Goal: Submit feedback/report problem

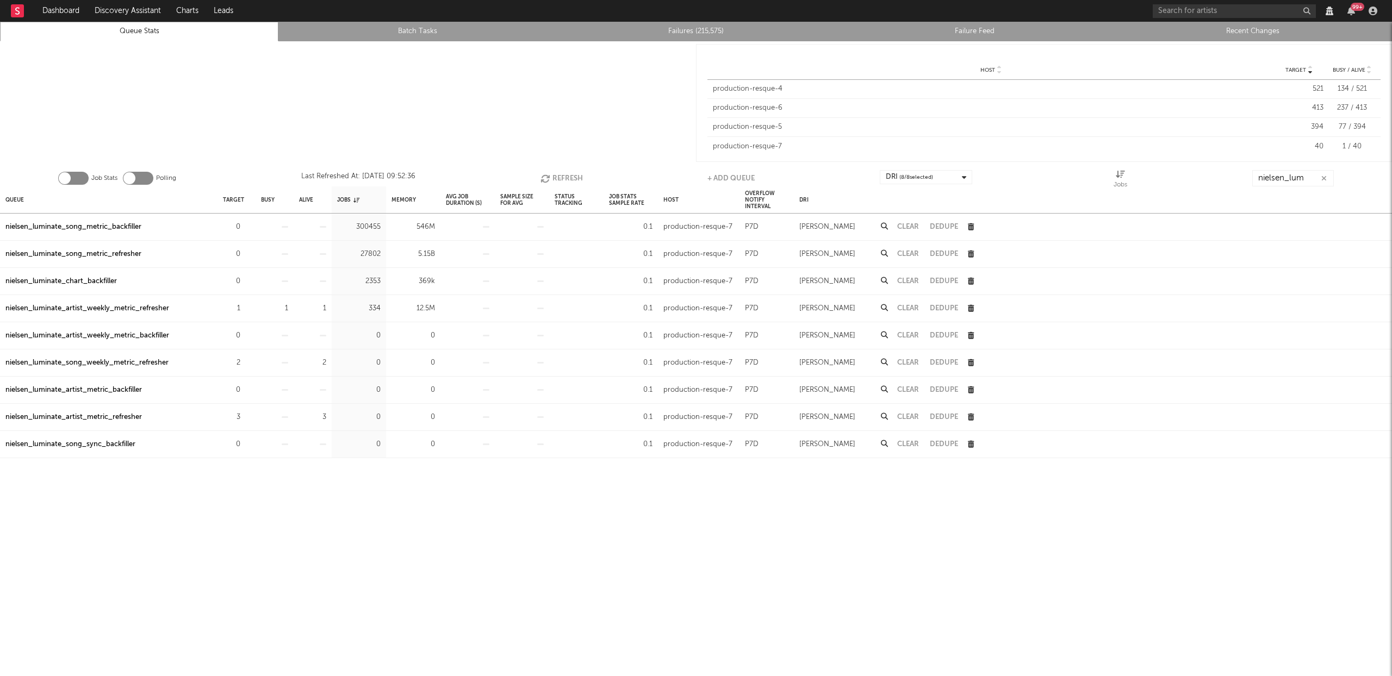
click at [124, 421] on div "nielsen_luminate_artist_metric_refresher" at bounding box center [73, 417] width 136 height 13
click at [248, 309] on icon "button" at bounding box center [246, 308] width 7 height 7
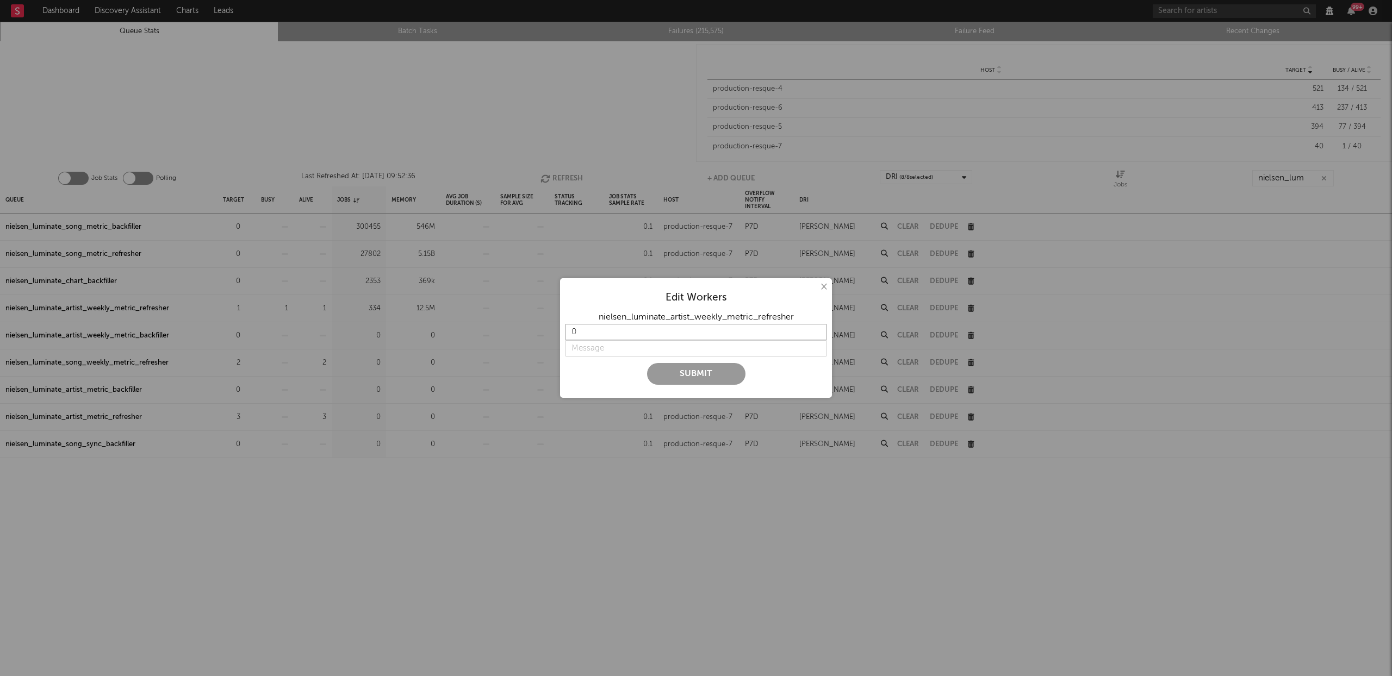
type input "0"
click at [817, 336] on input "0" at bounding box center [695, 332] width 261 height 16
click at [601, 345] on input "string" at bounding box center [695, 348] width 261 height 16
type input "u"
click at [694, 349] on input "string" at bounding box center [695, 348] width 261 height 16
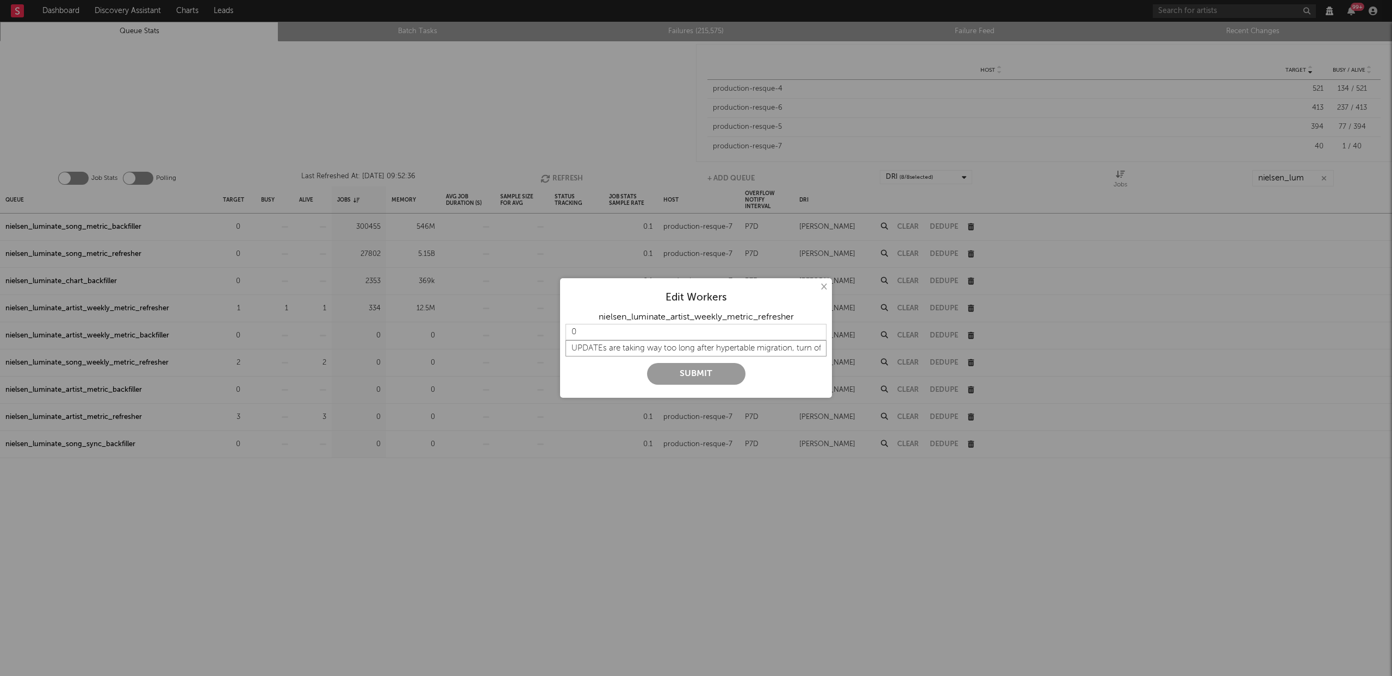
scroll to position [0, 33]
type input "UPDATEs are taking way too long after hypertable migration, turn off for now"
click at [721, 373] on button "Submit" at bounding box center [696, 374] width 98 height 22
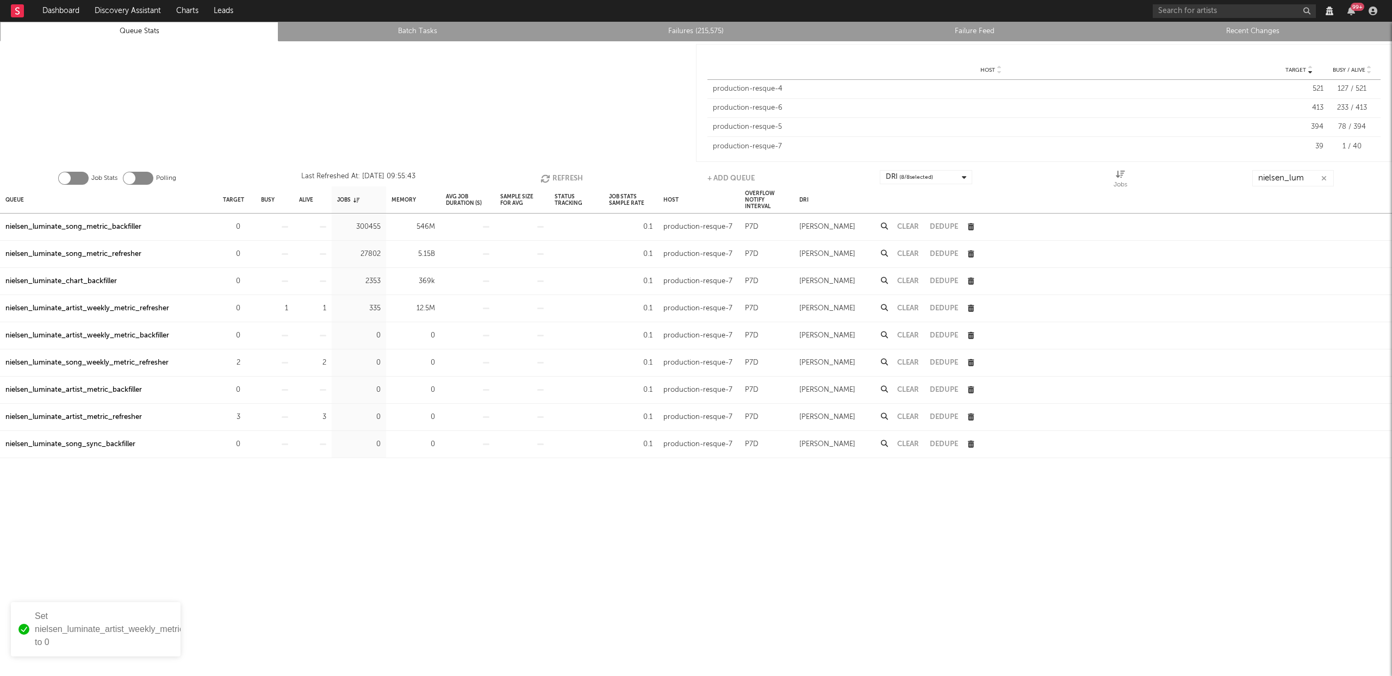
click at [1247, 33] on link "Recent Changes" at bounding box center [1252, 31] width 266 height 13
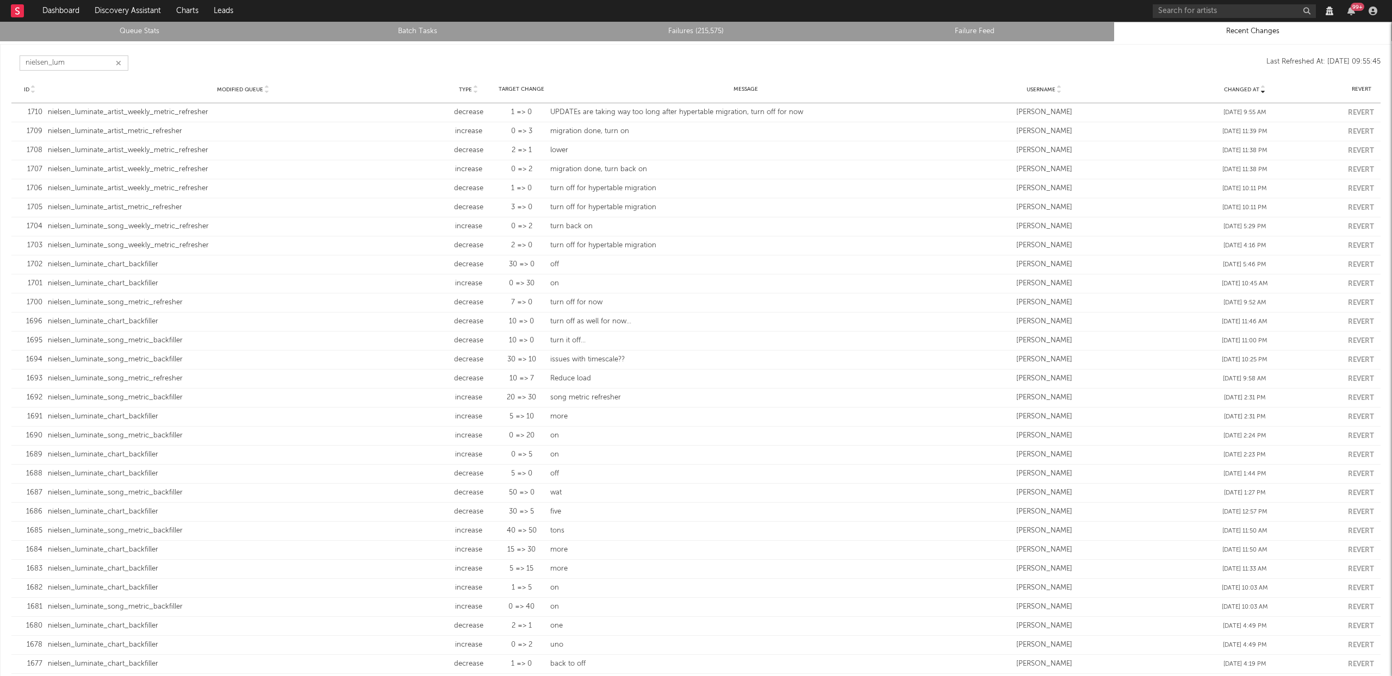
click at [123, 61] on input "nielsen_lum" at bounding box center [74, 62] width 109 height 15
click at [123, 60] on input "nielsen_lum" at bounding box center [74, 62] width 109 height 15
click at [118, 61] on icon "button" at bounding box center [118, 63] width 5 height 7
click at [145, 34] on link "Queue Stats" at bounding box center [139, 31] width 266 height 13
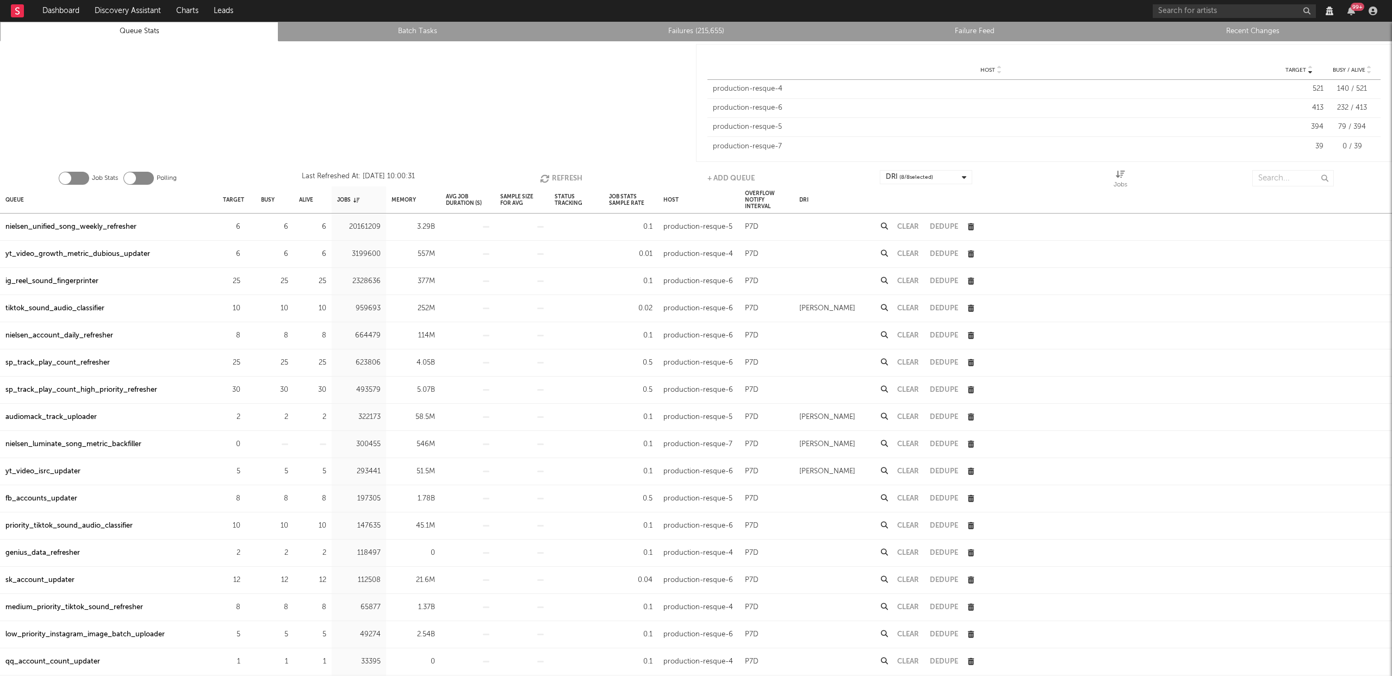
click at [698, 34] on link "Failures (215,655)" at bounding box center [696, 31] width 266 height 13
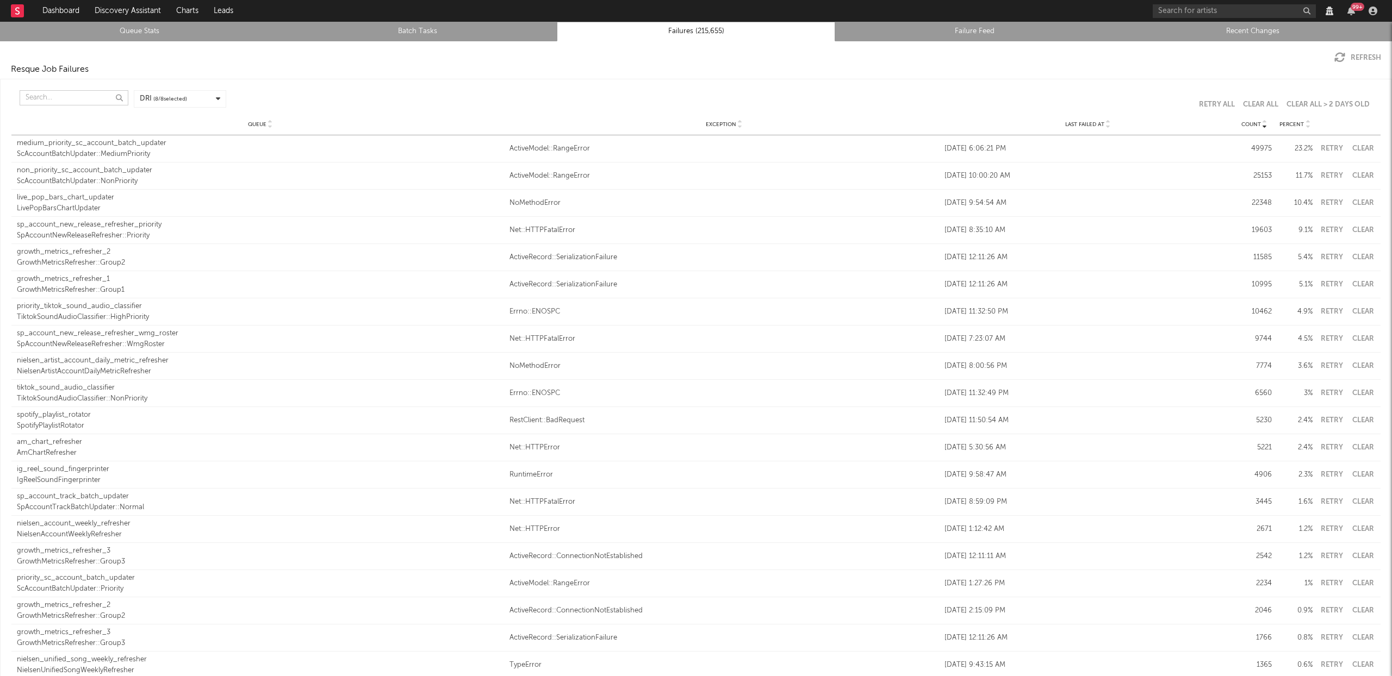
click at [42, 101] on input "text" at bounding box center [74, 97] width 109 height 15
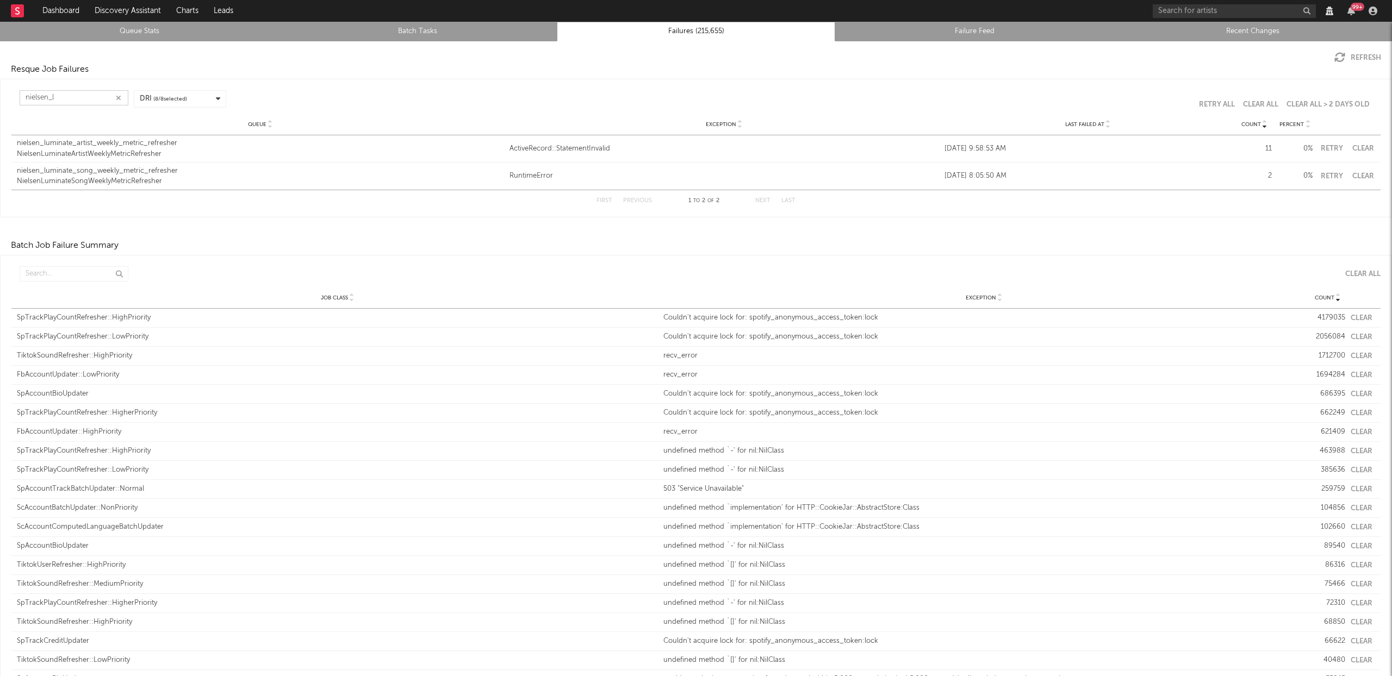
type input "nielsen_l"
click at [118, 156] on div "NielsenLuminateArtistWeeklyMetricRefresher" at bounding box center [260, 154] width 487 height 11
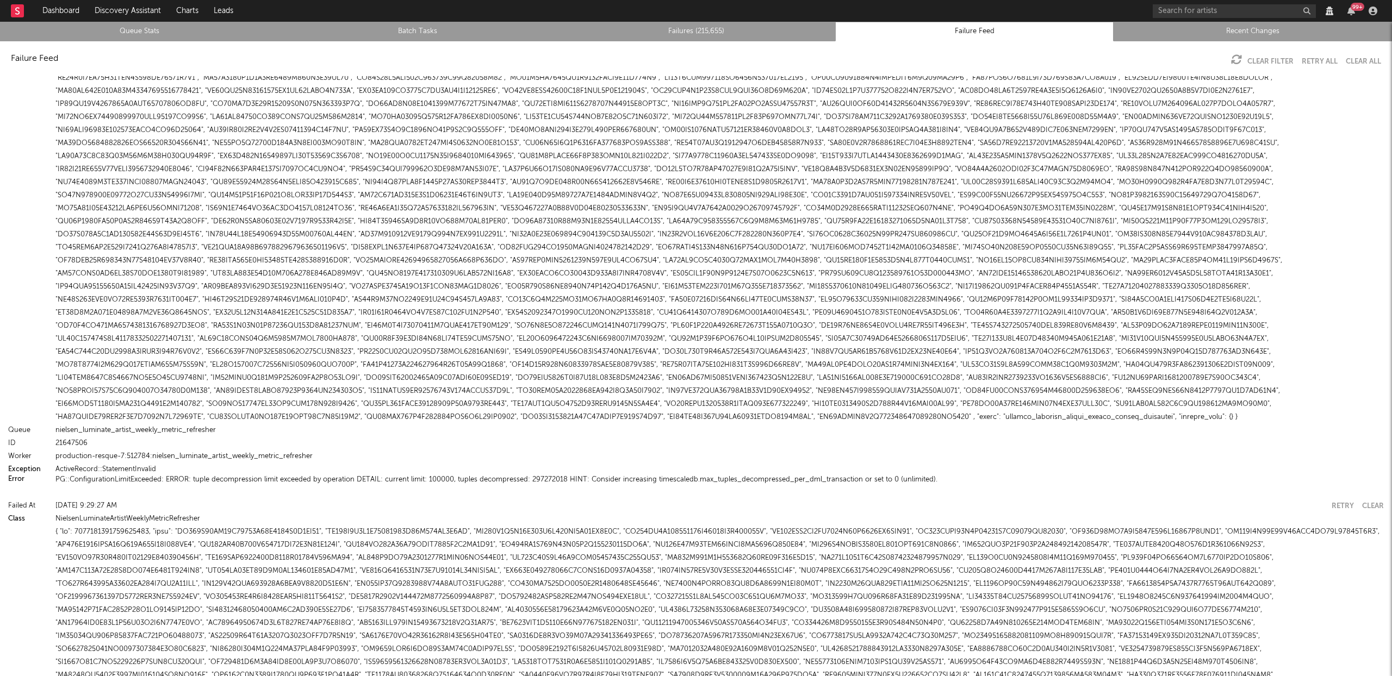
scroll to position [1435, 0]
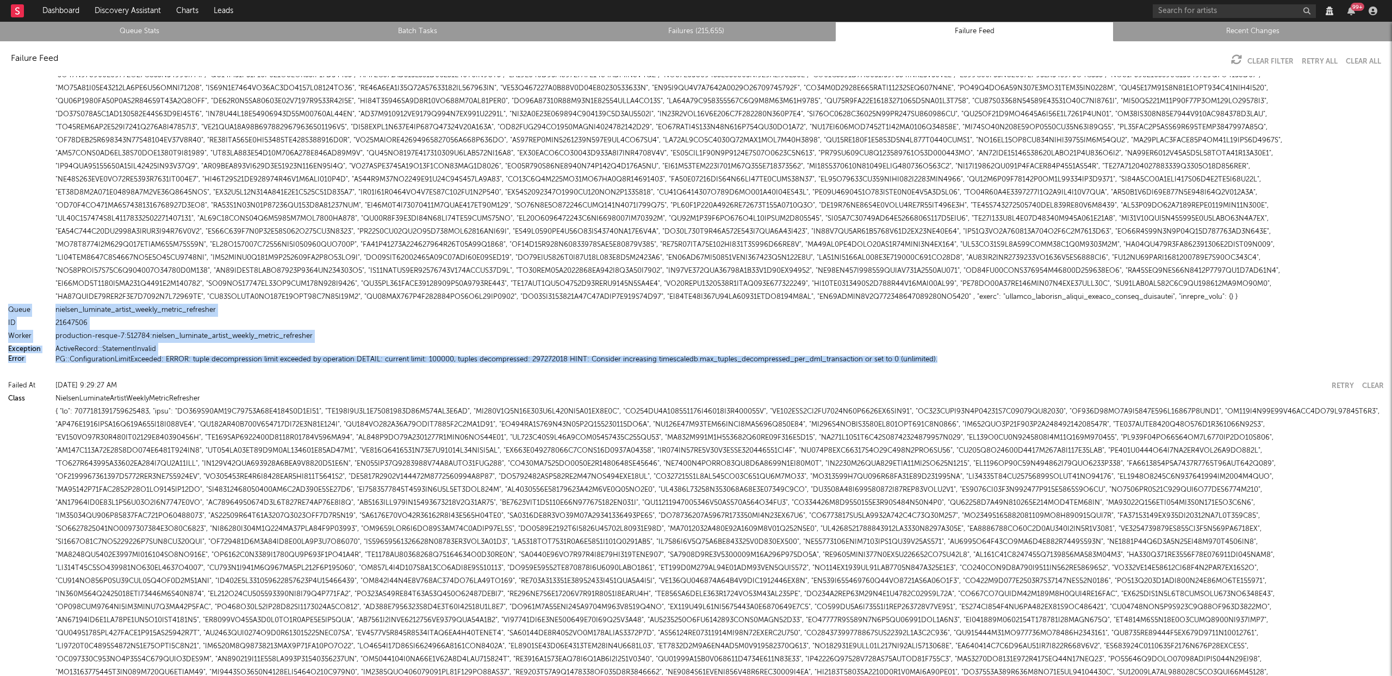
drag, startPoint x: 926, startPoint y: 372, endPoint x: 229, endPoint y: 317, distance: 698.6
click at [1029, 343] on div "production-resque-7:512784:nielsen_luminate_artist_weekly_metric_refresher" at bounding box center [719, 336] width 1328 height 13
drag, startPoint x: 923, startPoint y: 375, endPoint x: 0, endPoint y: 325, distance: 924.0
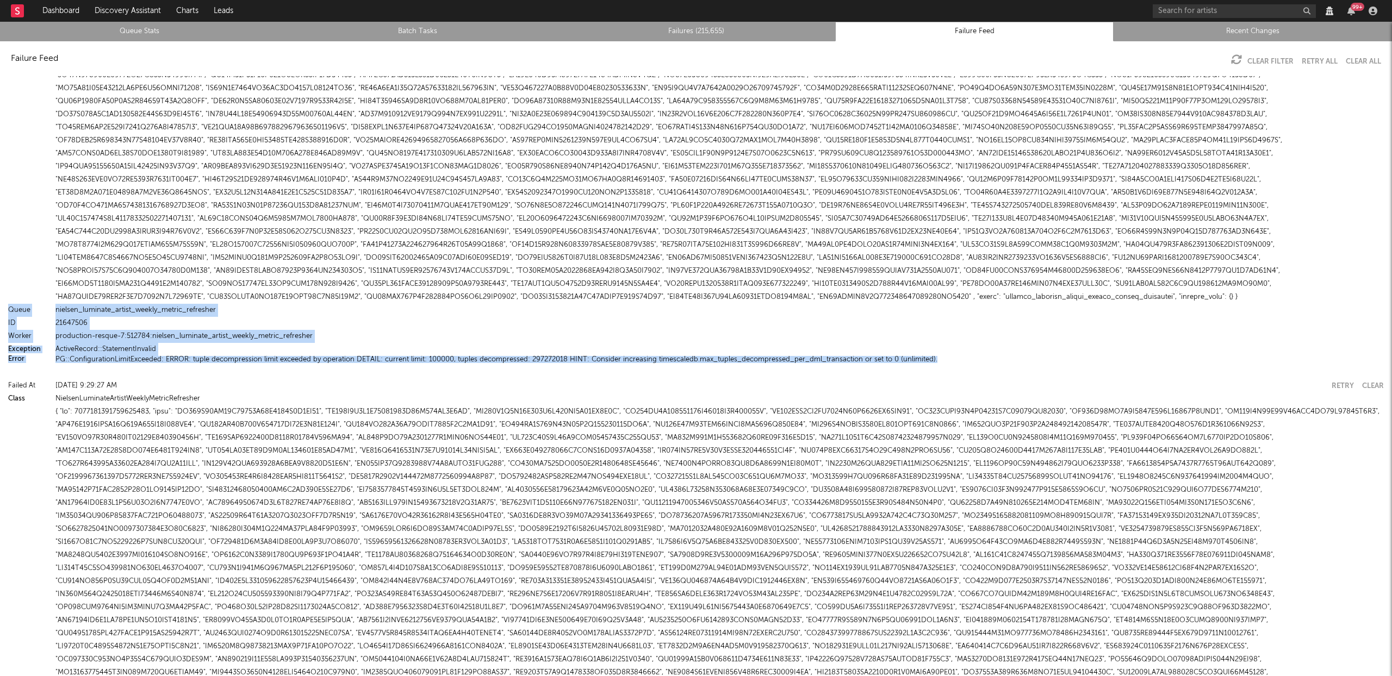
copy div "Queue nielsen_luminate_artist_weekly_metric_refresher ID 21647506 Worker produc…"
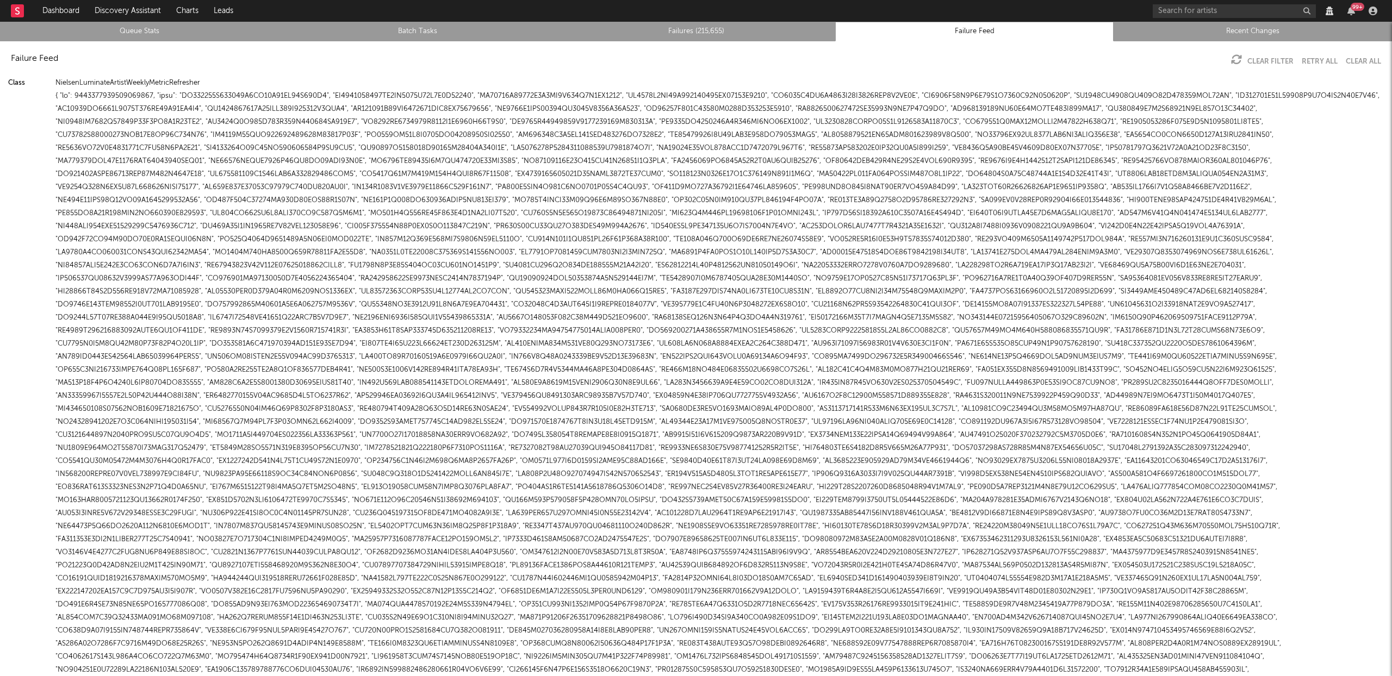
scroll to position [17139, 0]
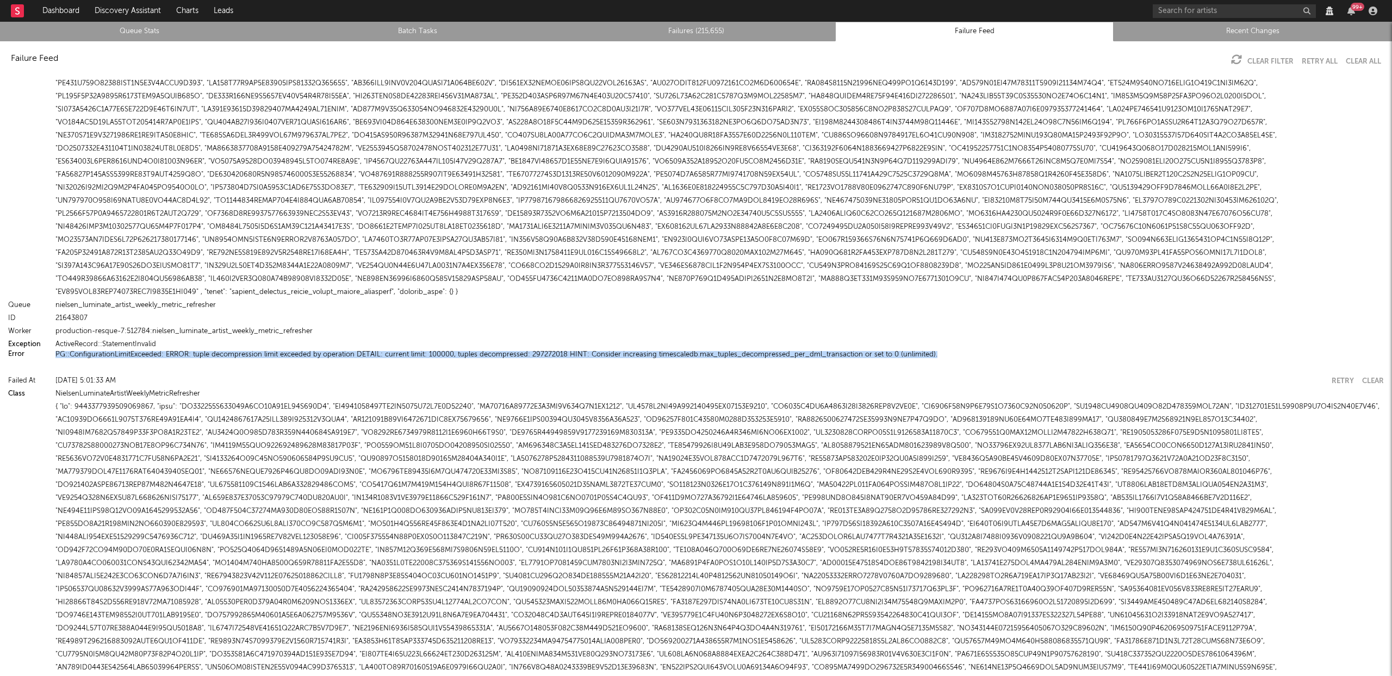
drag, startPoint x: 942, startPoint y: 384, endPoint x: 53, endPoint y: 383, distance: 888.4
click at [53, 358] on div "Error PG::ConfigurationLimitExceeded: ERROR: tuple decompression limit exceeded…" at bounding box center [696, 354] width 1376 height 7
copy div "PG::ConfigurationLimitExceeded: ERROR: tuple decompression limit exceeded by op…"
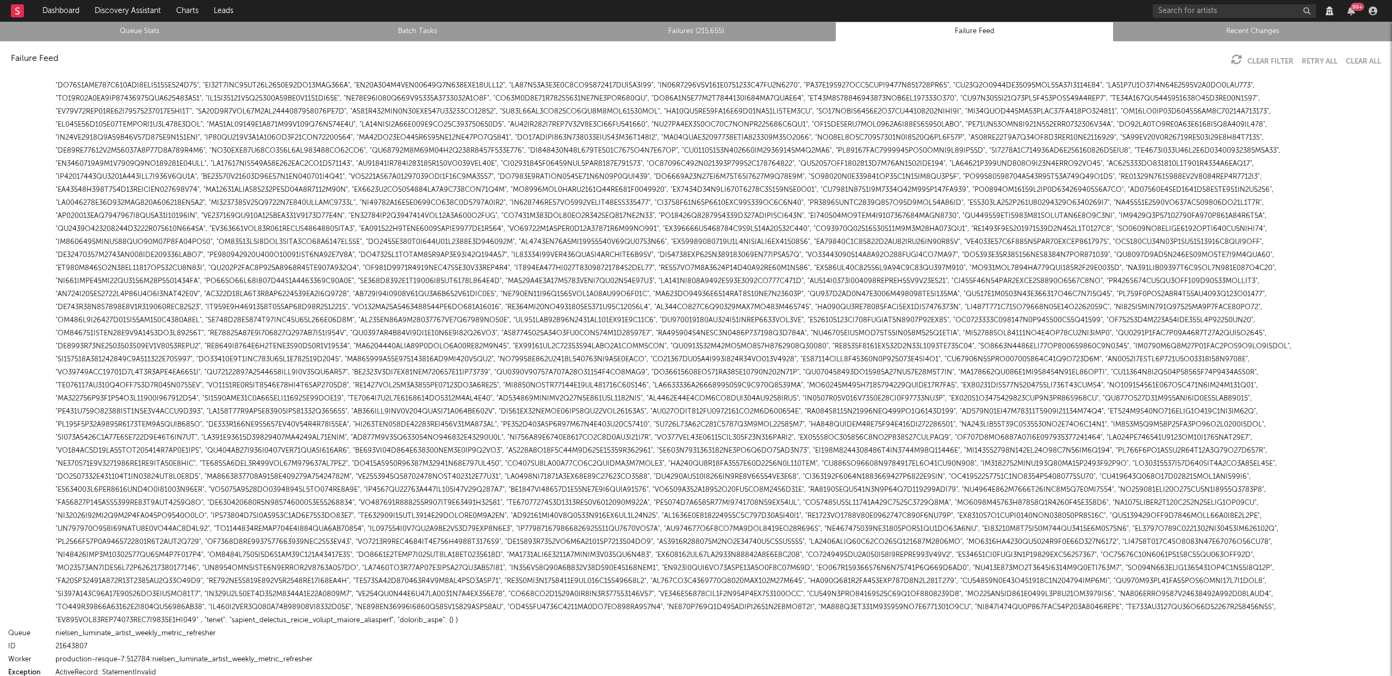
scroll to position [16991, 0]
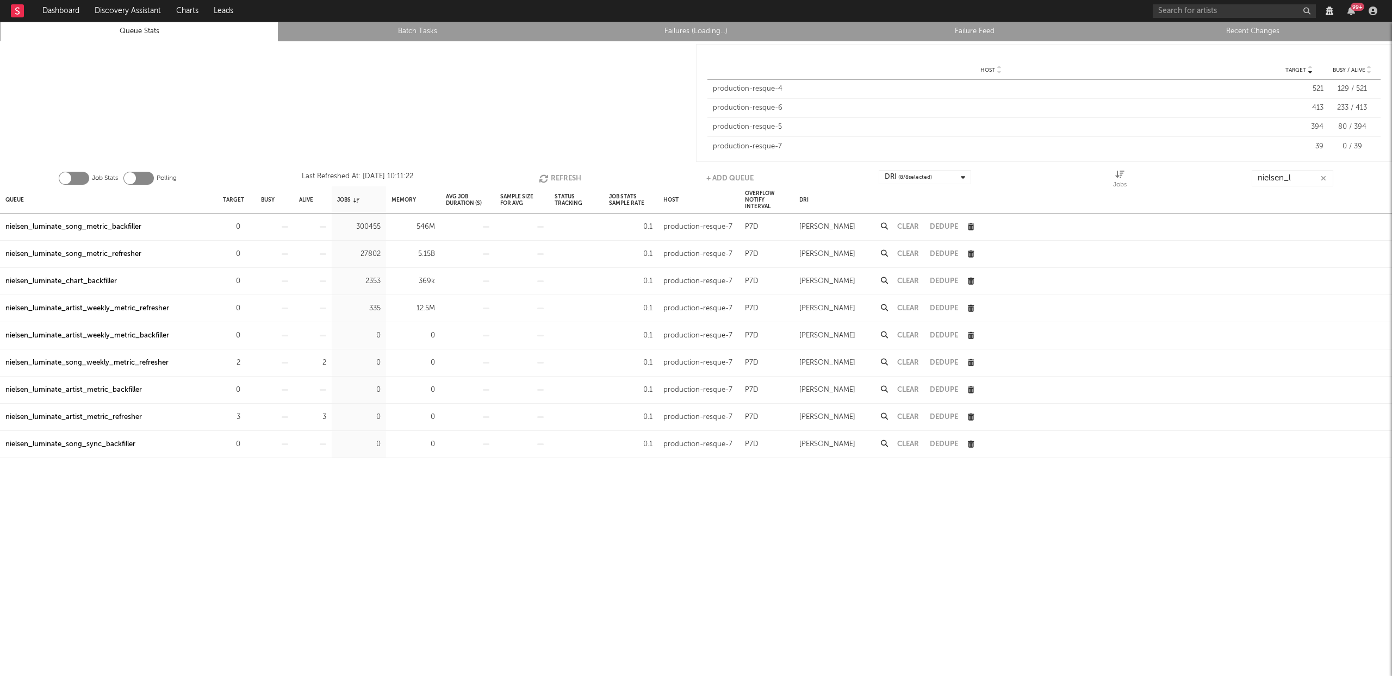
click at [121, 310] on div "nielsen_luminate_artist_weekly_metric_refresher" at bounding box center [87, 308] width 164 height 13
click at [694, 32] on link "Failures (215,764)" at bounding box center [696, 31] width 266 height 13
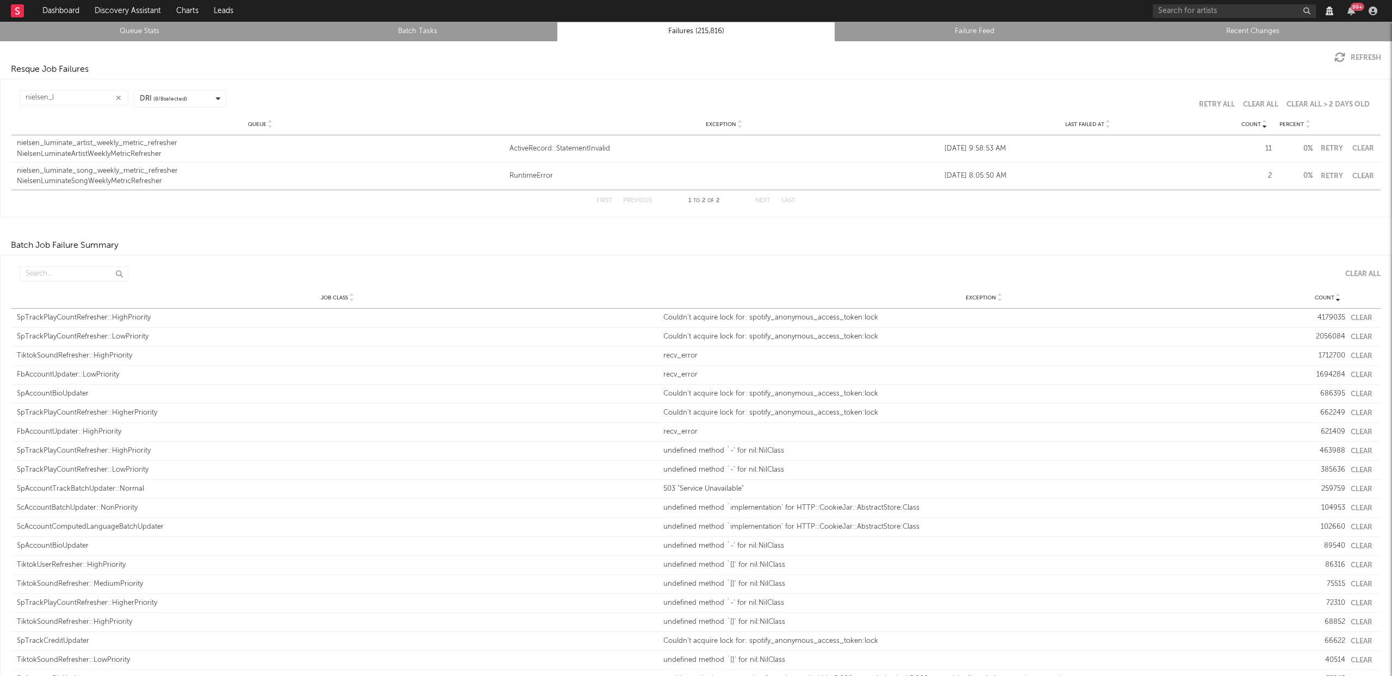
click at [155, 151] on div "NielsenLuminateArtistWeeklyMetricRefresher" at bounding box center [260, 154] width 487 height 11
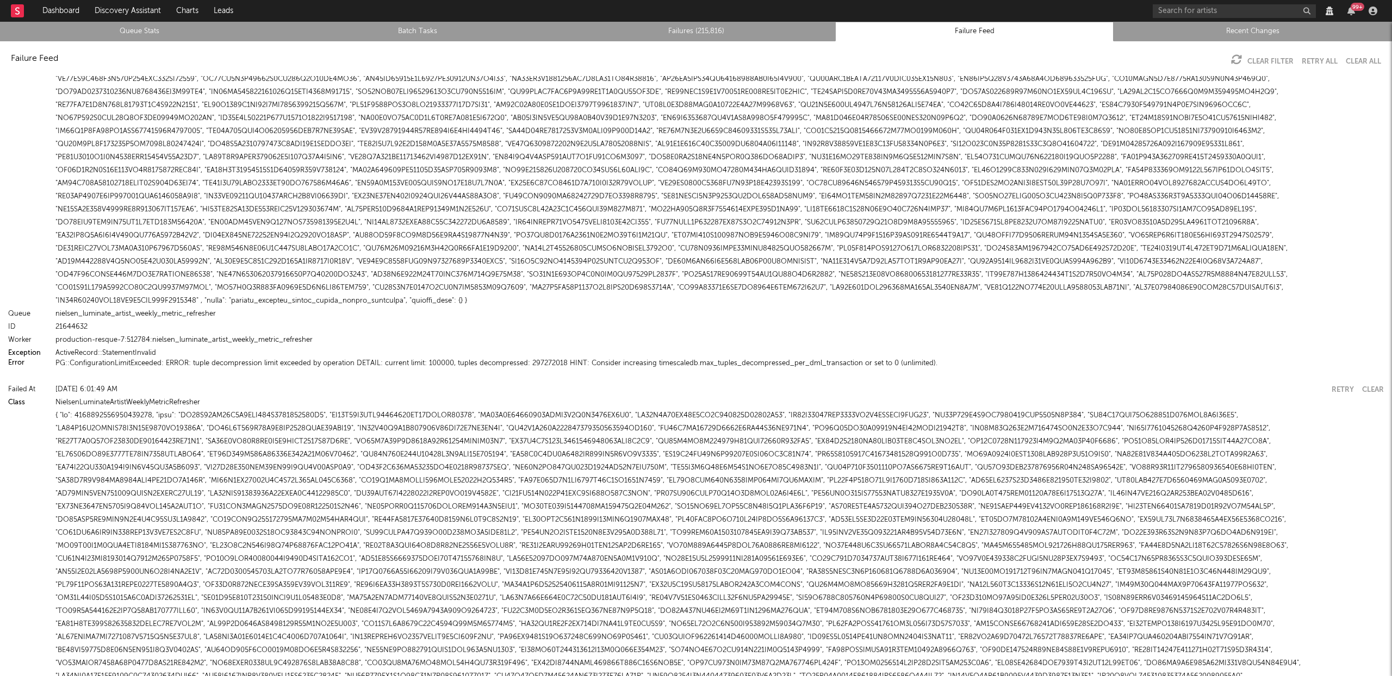
scroll to position [15397, 0]
